Goal: Information Seeking & Learning: Understand process/instructions

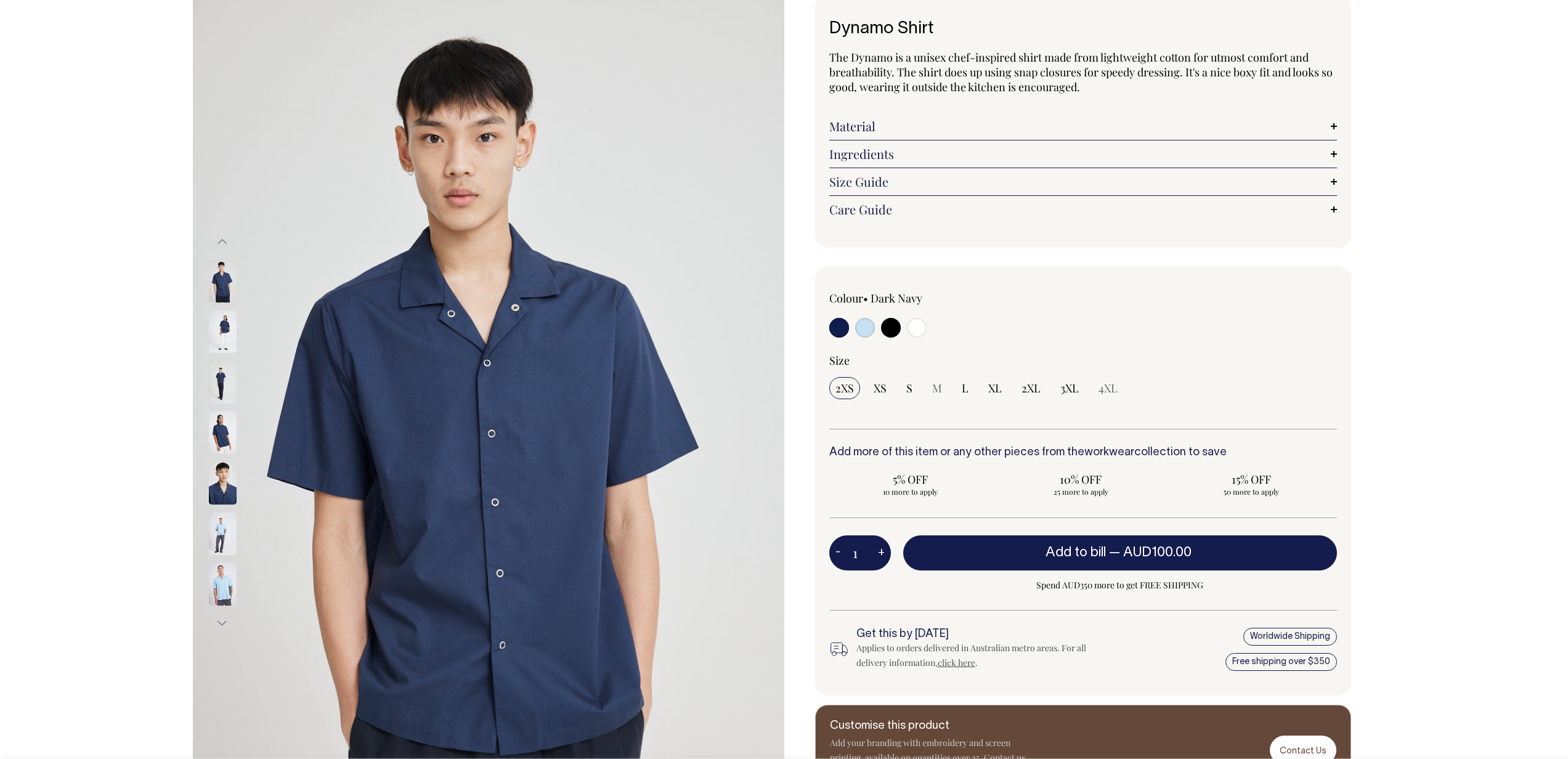
scroll to position [76, 0]
click at [1334, 182] on link "Size Guide" at bounding box center [1083, 181] width 507 height 15
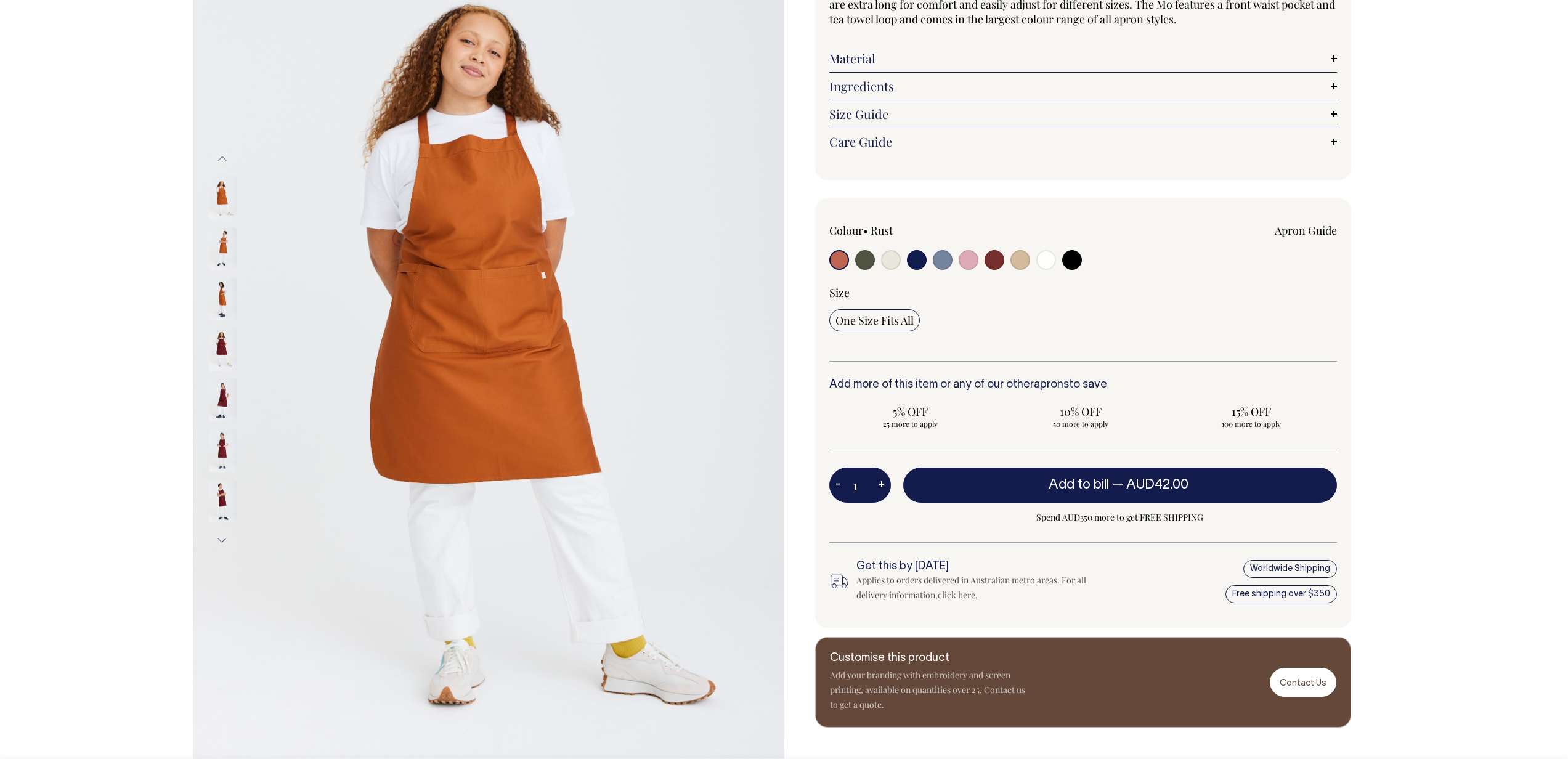
scroll to position [159, 0]
click at [905, 316] on span "One Size Fits All" at bounding box center [874, 320] width 78 height 15
click at [905, 316] on input "One Size Fits All" at bounding box center [874, 320] width 90 height 22
click at [1334, 110] on link "Size Guide" at bounding box center [1083, 113] width 507 height 15
